Goal: Information Seeking & Learning: Learn about a topic

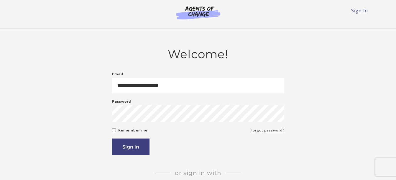
type input "**********"
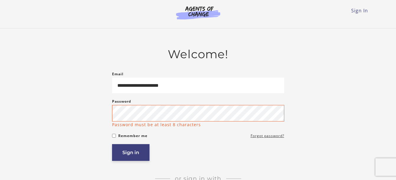
click at [135, 150] on button "Sign in" at bounding box center [130, 152] width 37 height 17
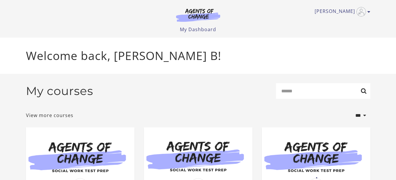
drag, startPoint x: 79, startPoint y: 0, endPoint x: 230, endPoint y: 53, distance: 160.6
click at [230, 53] on p "Welcome back, [PERSON_NAME] B!" at bounding box center [198, 55] width 344 height 17
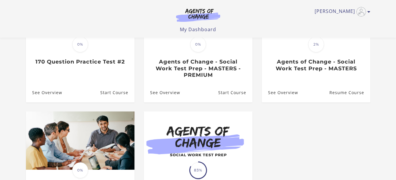
scroll to position [105, 0]
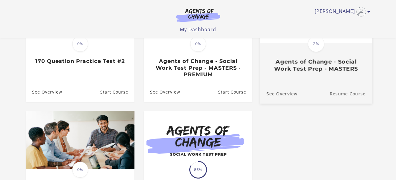
click at [336, 90] on link "Resume Course" at bounding box center [351, 94] width 42 height 20
